Goal: Check status: Check status

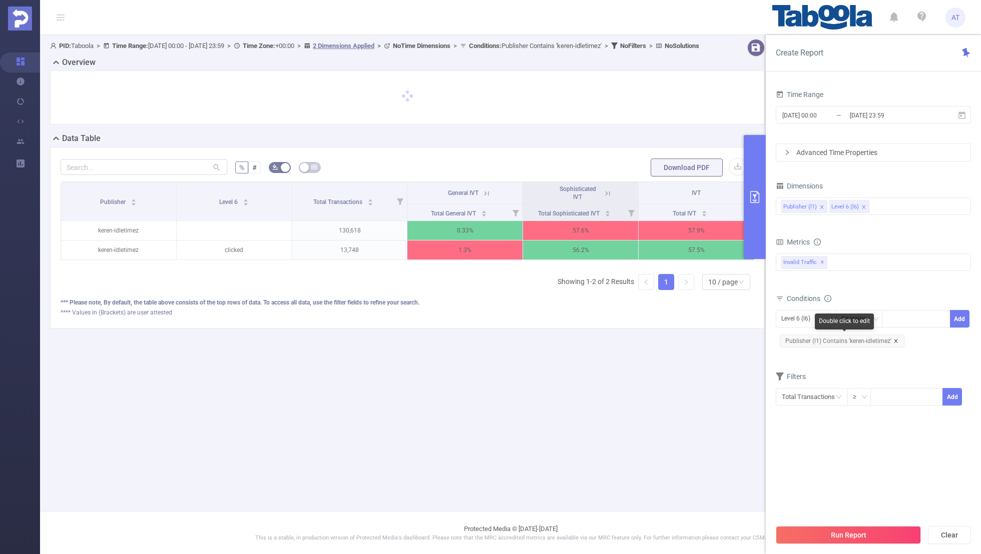
click at [894, 340] on icon "icon: close" at bounding box center [896, 341] width 4 height 4
click at [795, 317] on div "Level 6 (l6)" at bounding box center [799, 319] width 36 height 17
click at [802, 339] on li "Publisher (l1)" at bounding box center [806, 338] width 61 height 16
click at [927, 323] on div at bounding box center [916, 319] width 58 height 17
paste input "dailysymptoms"
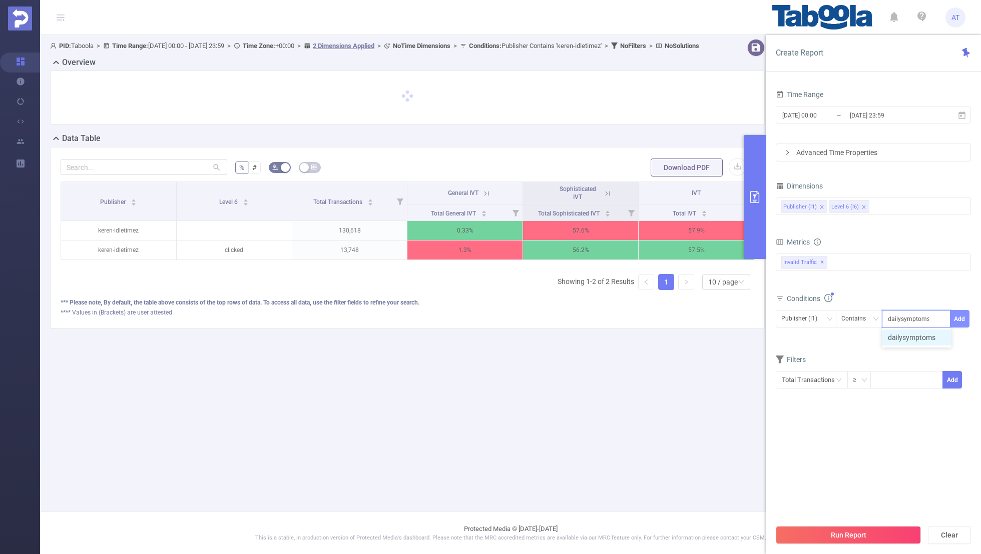
type input "dailysymptoms"
click at [956, 315] on button "Add" at bounding box center [960, 319] width 20 height 18
click at [893, 355] on div "Conditions Level 6 (l6) Contains Add Publisher (l1) Contains 'dailysymptoms'" at bounding box center [873, 325] width 195 height 66
click at [867, 113] on input "[DATE] 23:59" at bounding box center [889, 116] width 81 height 14
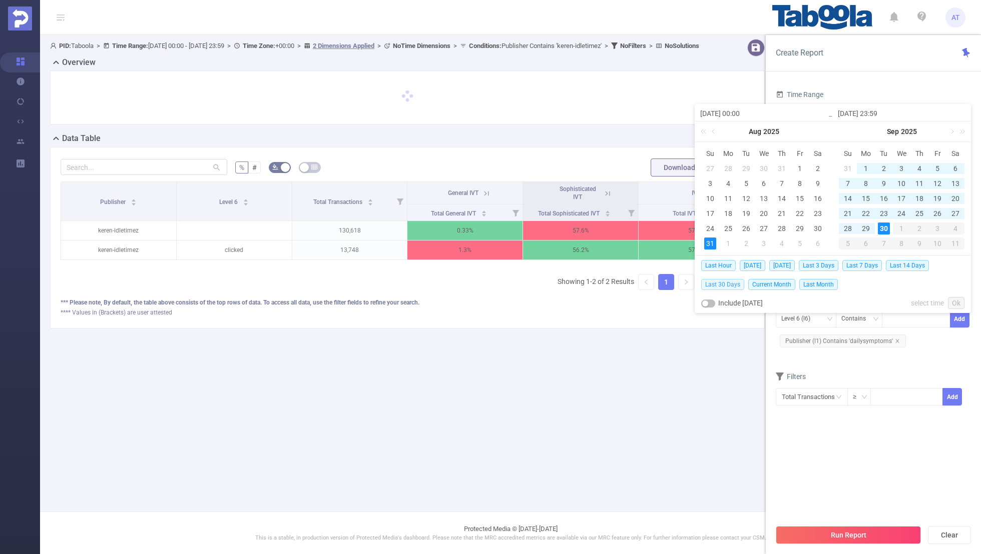
click at [723, 283] on span "Last 30 Days" at bounding box center [722, 284] width 43 height 11
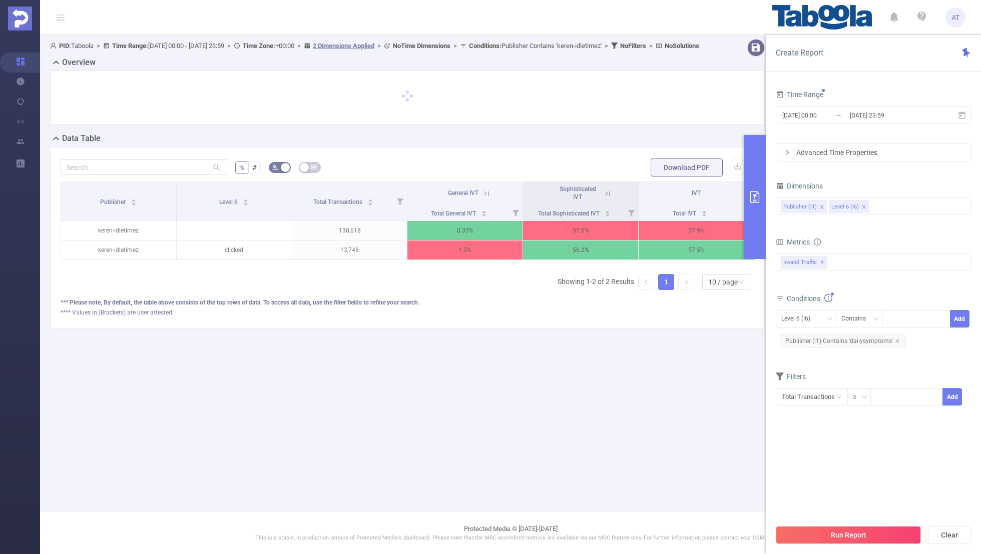
click at [829, 415] on div "Filters Total Transactions ≥ Add" at bounding box center [873, 394] width 195 height 49
click at [836, 533] on button "Run Report" at bounding box center [848, 535] width 145 height 18
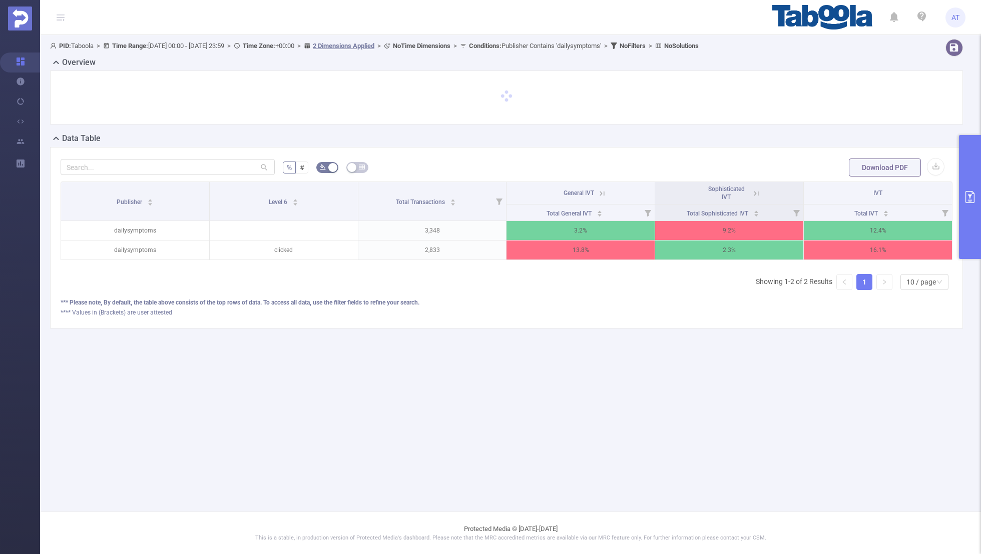
click at [753, 191] on icon at bounding box center [756, 193] width 9 height 9
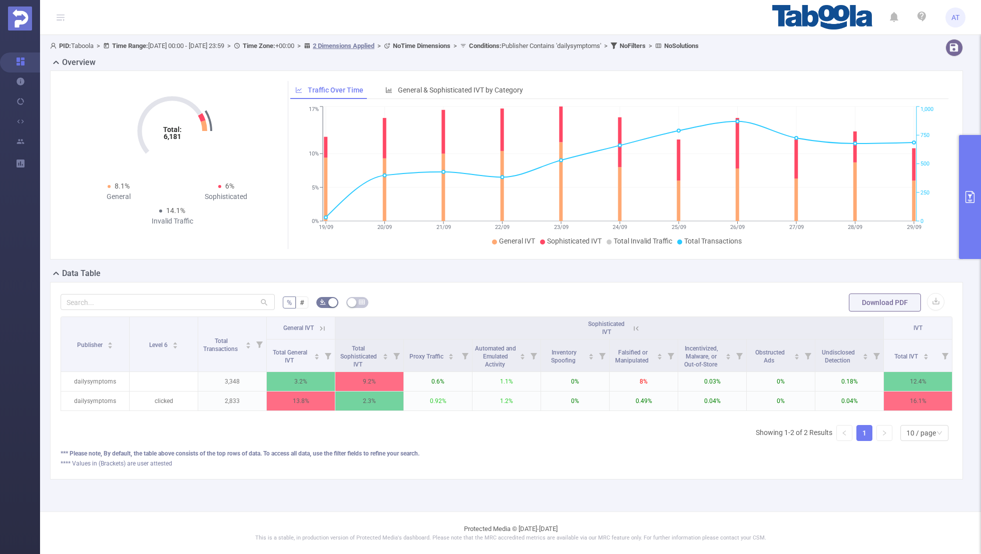
click at [325, 327] on icon at bounding box center [322, 328] width 9 height 9
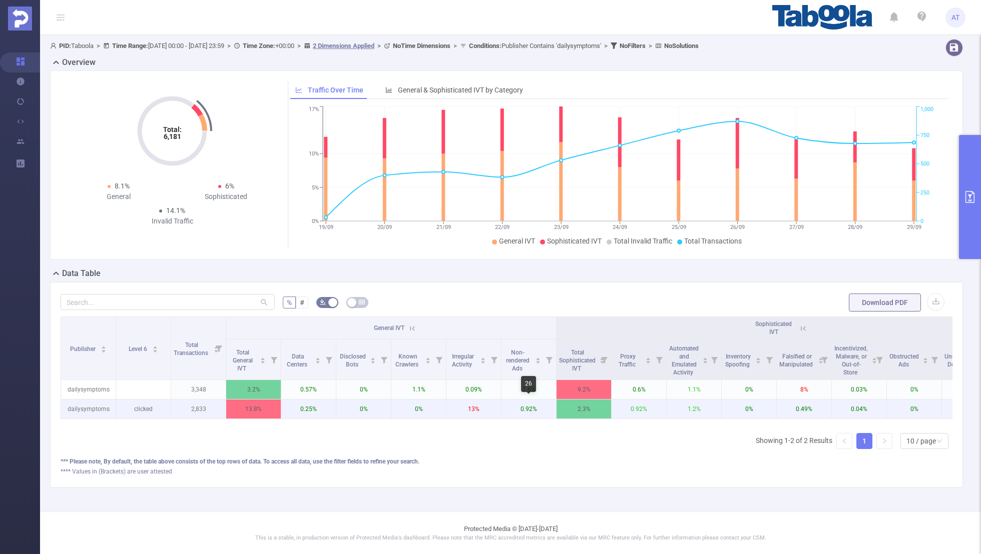
scroll to position [0, 101]
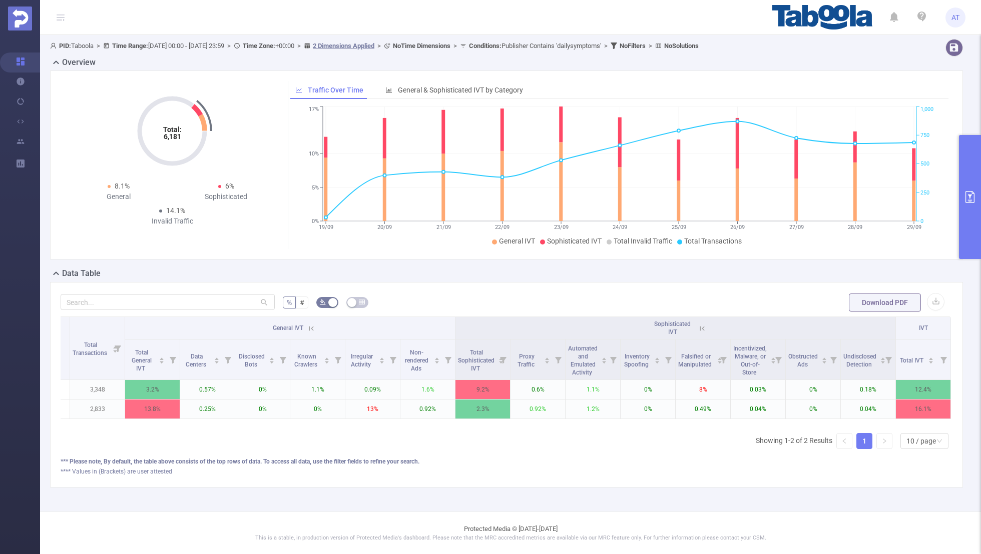
click at [977, 200] on button "primary" at bounding box center [970, 197] width 22 height 124
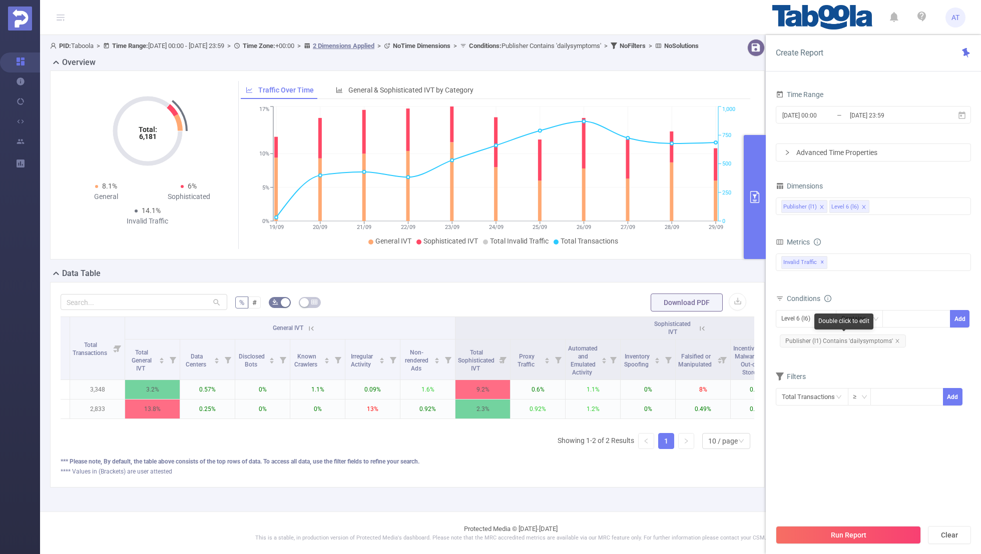
click at [897, 337] on span "Publisher (l1) Contains 'dailysymptoms'" at bounding box center [843, 341] width 126 height 13
click at [801, 319] on div "Level 6 (l6)" at bounding box center [799, 319] width 36 height 17
click at [804, 337] on li "Publisher (l1)" at bounding box center [806, 338] width 61 height 16
click at [895, 339] on icon "icon: close" at bounding box center [897, 341] width 5 height 5
click at [897, 316] on div at bounding box center [916, 319] width 58 height 17
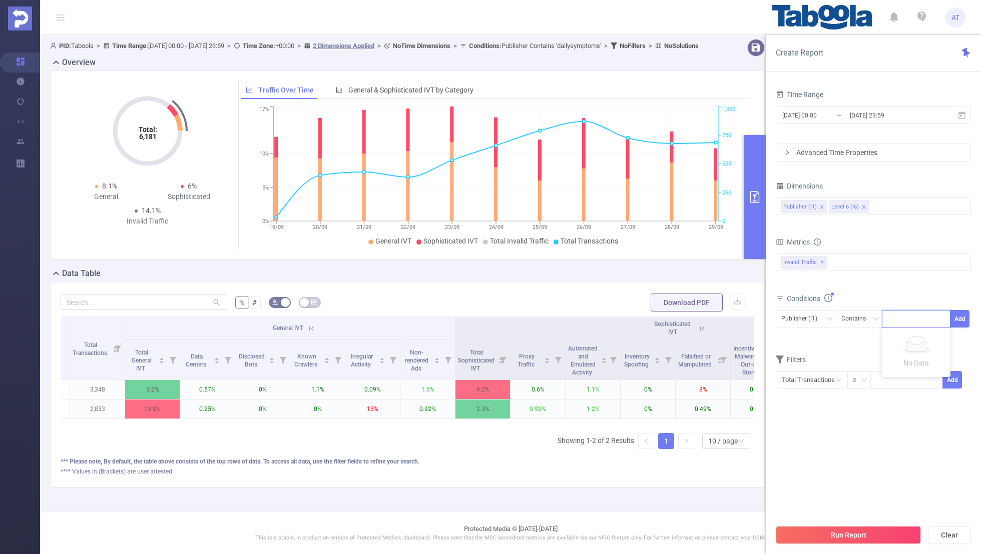
paste input "spigot-situationliving"
type input "spigot-situationliving"
click at [964, 319] on button "Add" at bounding box center [960, 319] width 20 height 18
click at [907, 371] on div "Filters" at bounding box center [873, 378] width 195 height 17
click at [854, 474] on section "Time Range [DATE] 00:00 _ [DATE] 23:59 Advanced Time Properties Dimensions Publ…" at bounding box center [873, 304] width 195 height 432
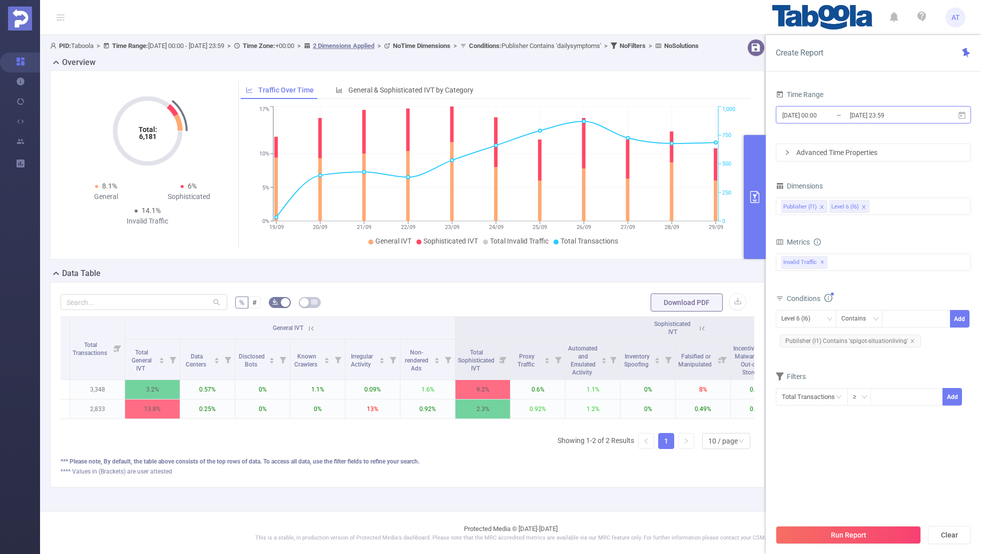
click at [829, 109] on input "[DATE] 00:00" at bounding box center [821, 116] width 81 height 14
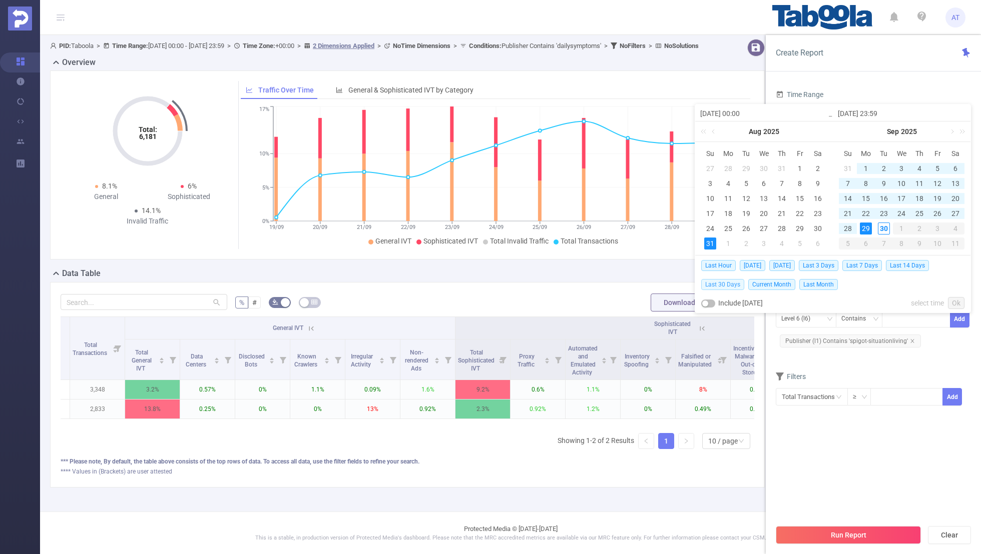
click at [713, 283] on span "Last 30 Days" at bounding box center [722, 284] width 43 height 11
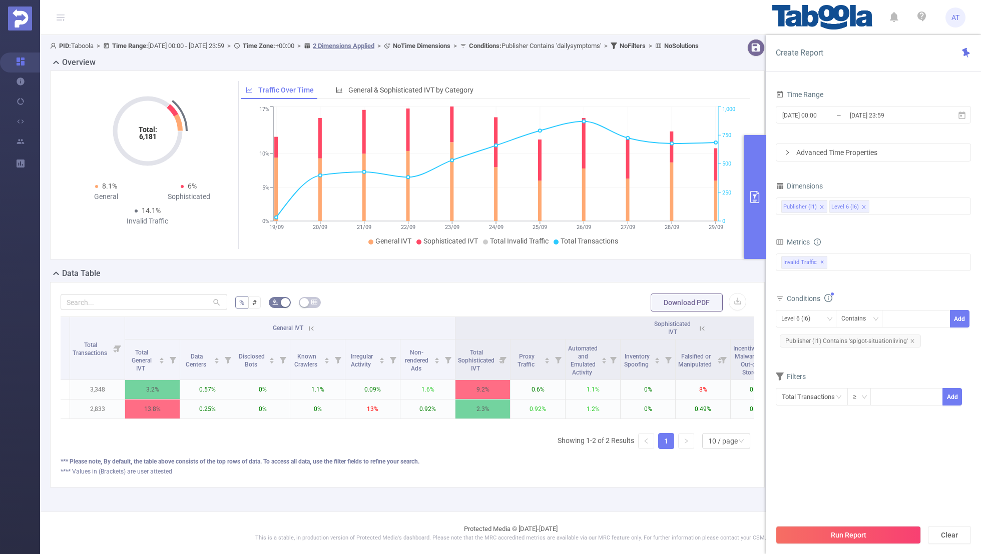
click at [855, 470] on section "Time Range [DATE] 00:00 _ [DATE] 23:59 Advanced Time Properties Dimensions Publ…" at bounding box center [873, 304] width 195 height 432
click at [847, 532] on button "Run Report" at bounding box center [848, 535] width 145 height 18
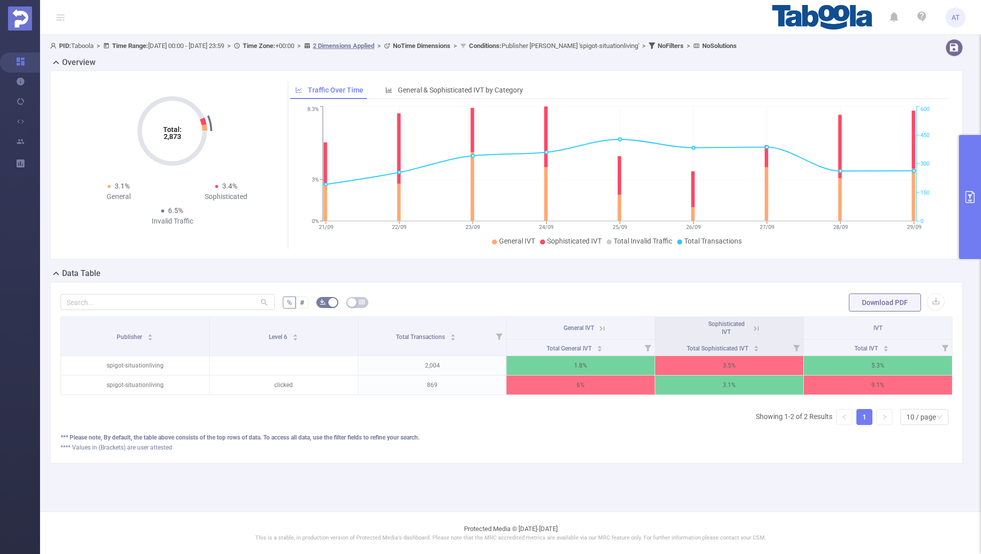
click at [757, 328] on icon at bounding box center [756, 328] width 9 height 9
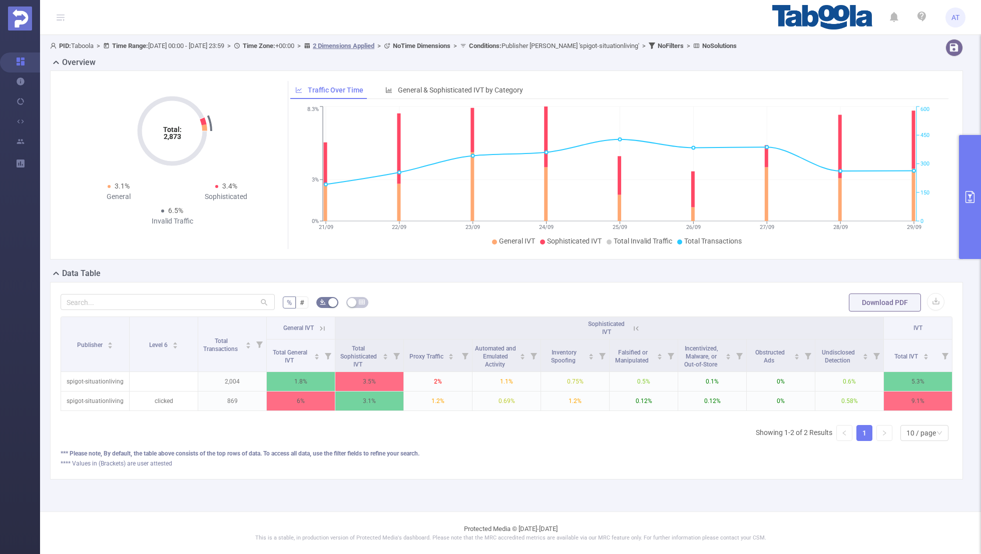
click at [321, 330] on icon at bounding box center [322, 328] width 9 height 9
